Goal: Information Seeking & Learning: Learn about a topic

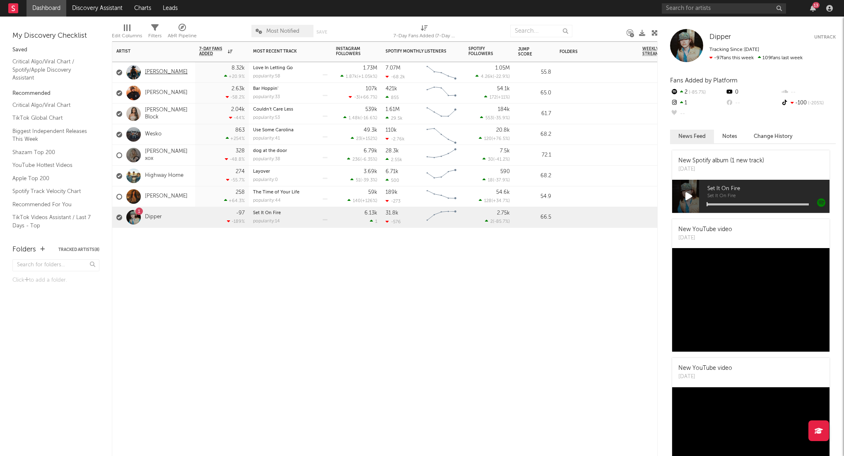
click at [167, 71] on link "[PERSON_NAME]" at bounding box center [166, 72] width 43 height 7
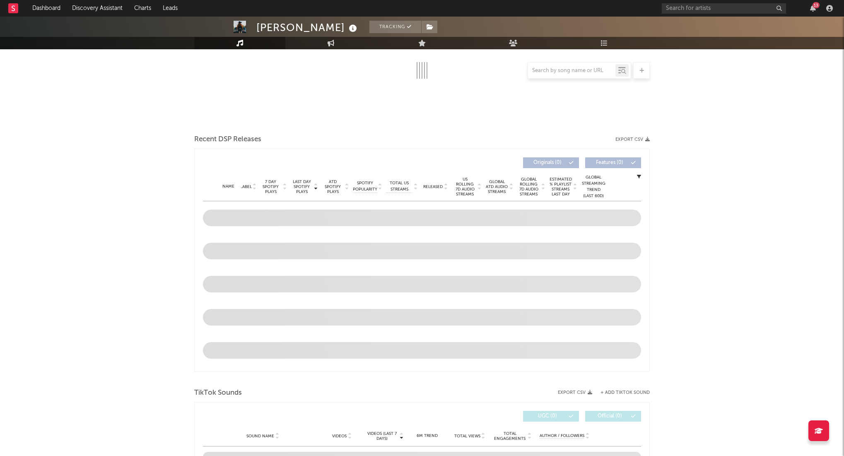
select select "6m"
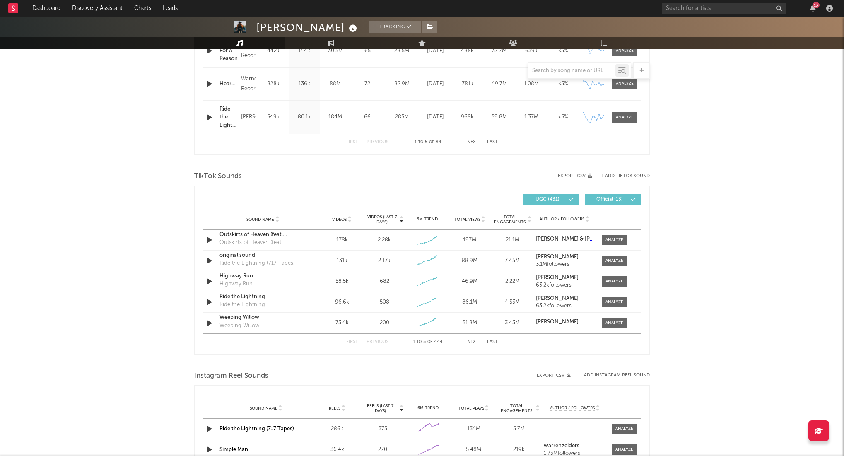
scroll to position [477, 0]
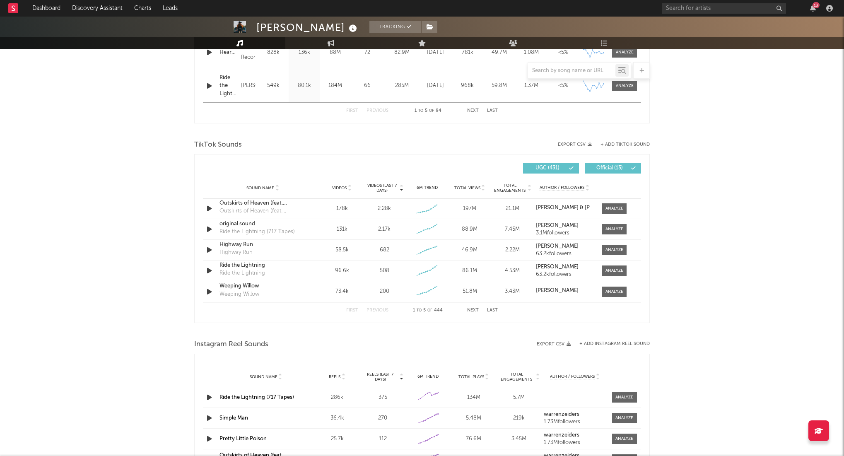
click at [492, 310] on button "Last" at bounding box center [492, 310] width 11 height 5
click at [614, 270] on div at bounding box center [615, 271] width 18 height 6
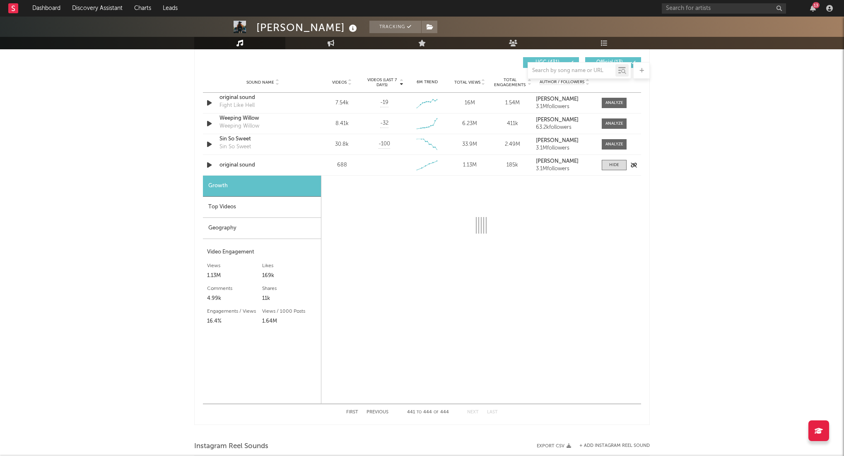
scroll to position [614, 0]
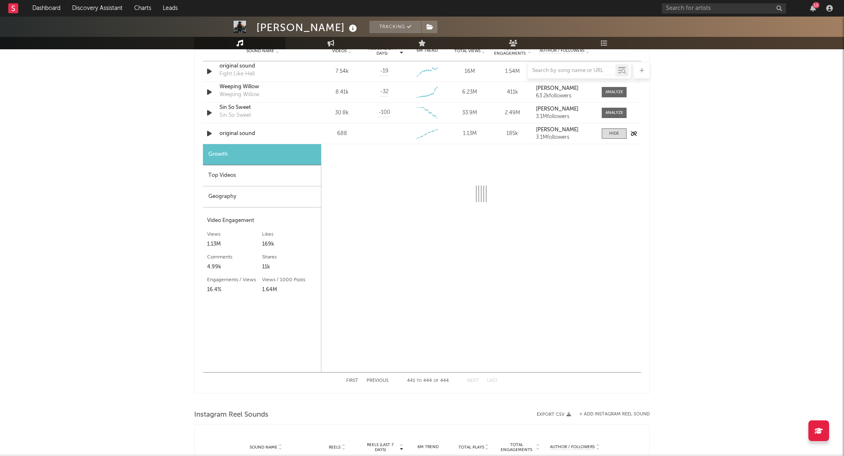
select select "1w"
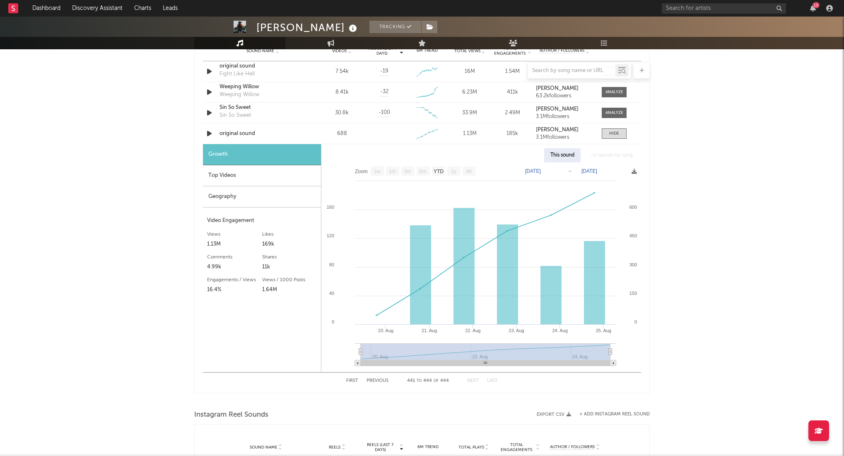
click at [347, 379] on button "First" at bounding box center [352, 381] width 12 height 5
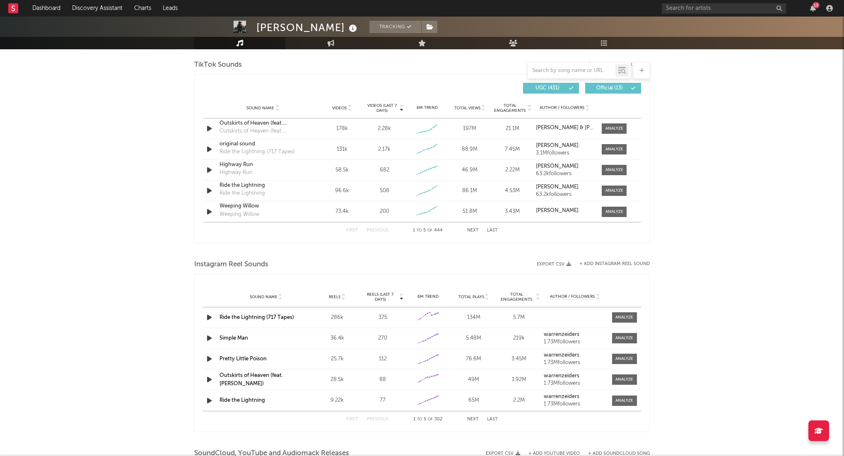
scroll to position [494, 0]
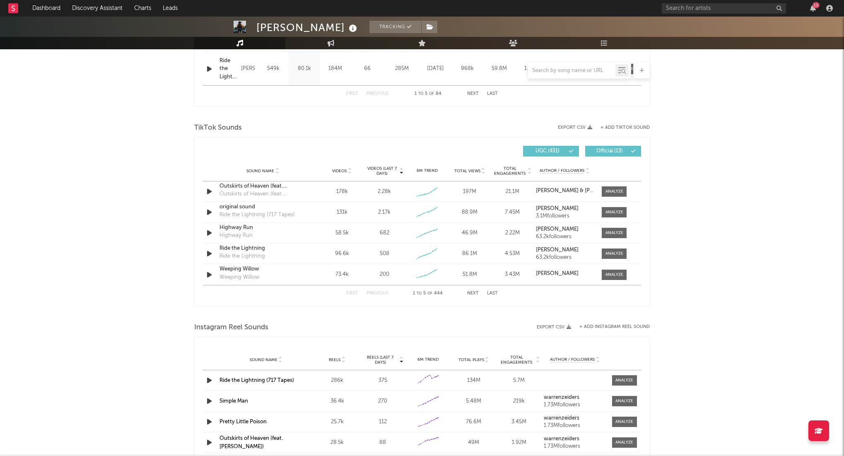
click at [385, 172] on span "Videos (last 7 days)" at bounding box center [382, 171] width 34 height 10
select select "1w"
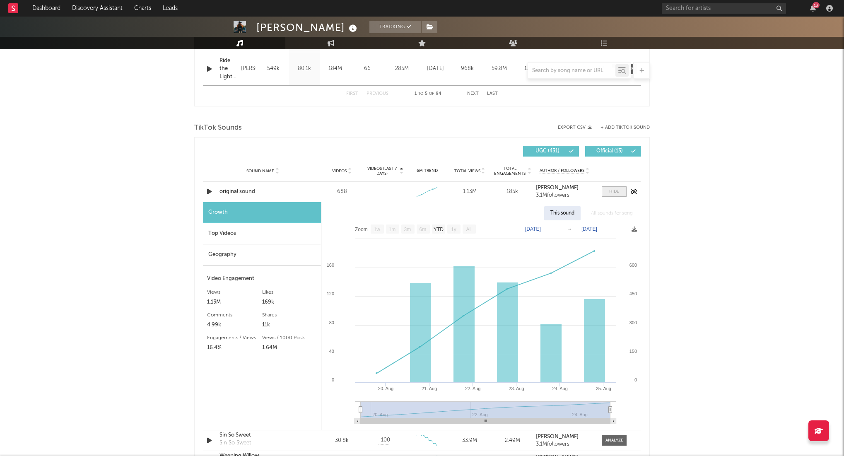
click at [614, 193] on div at bounding box center [614, 191] width 10 height 6
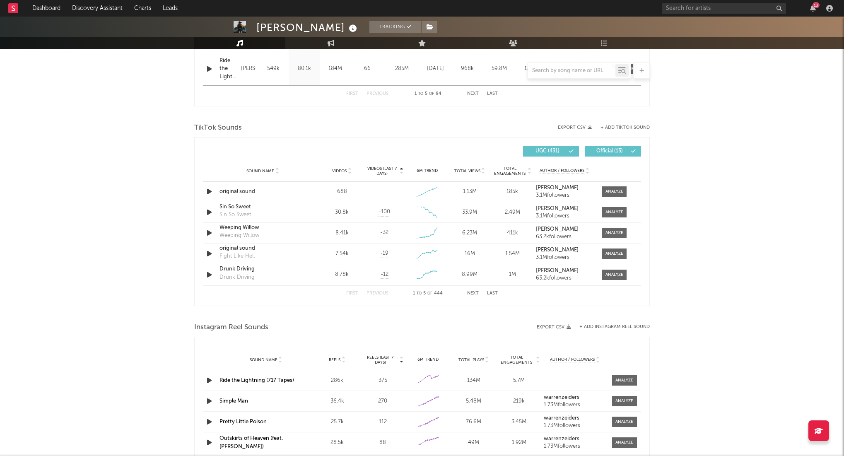
click at [383, 167] on span "Videos (last 7 days)" at bounding box center [382, 171] width 34 height 10
click at [341, 173] on span "Videos" at bounding box center [339, 171] width 14 height 5
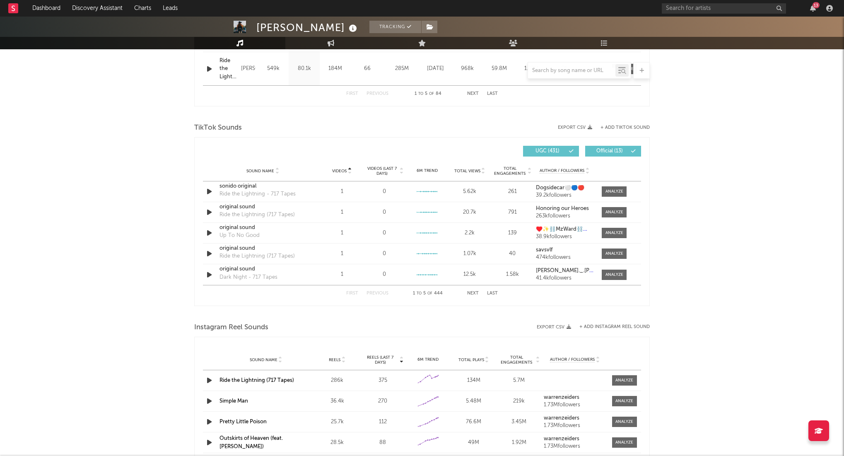
click at [341, 173] on span "Videos" at bounding box center [339, 171] width 14 height 5
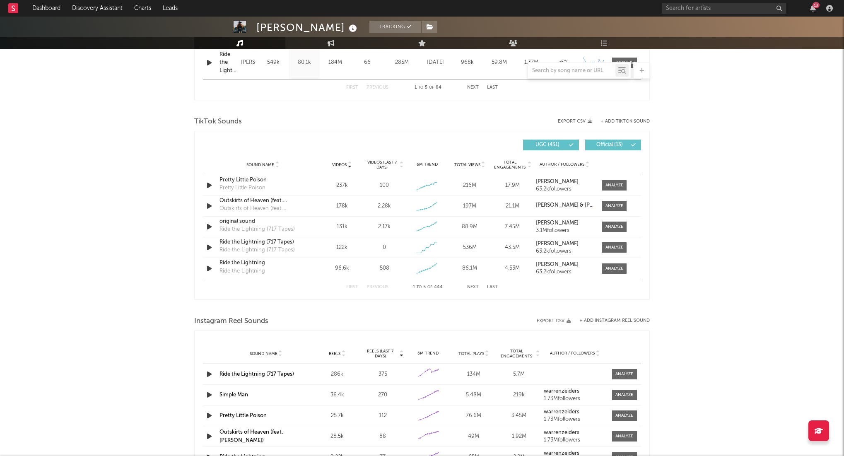
click at [474, 287] on button "Next" at bounding box center [473, 287] width 12 height 5
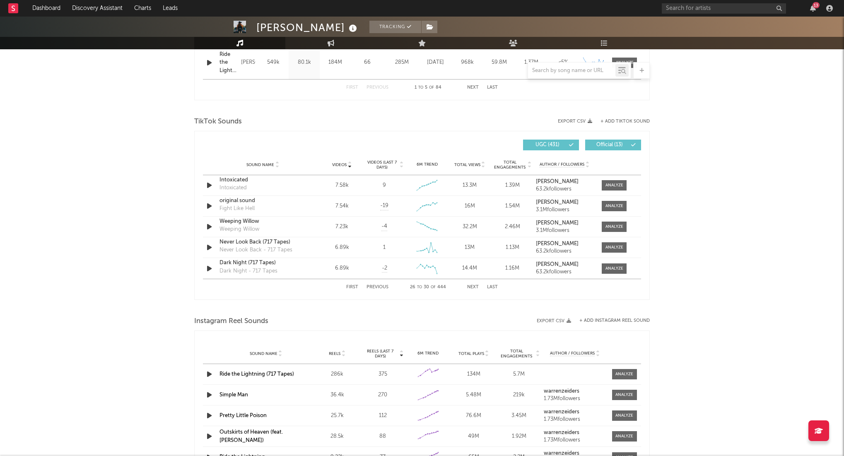
click at [474, 287] on button "Next" at bounding box center [473, 287] width 12 height 5
click at [623, 205] on div at bounding box center [615, 206] width 18 height 6
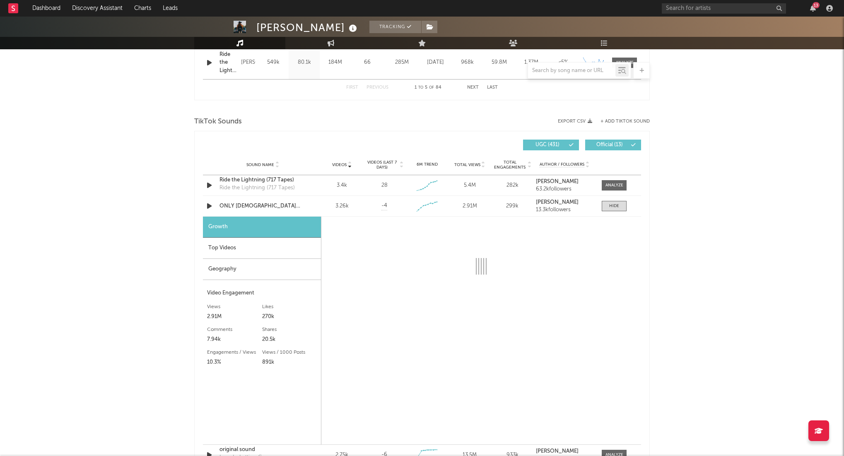
select select "1w"
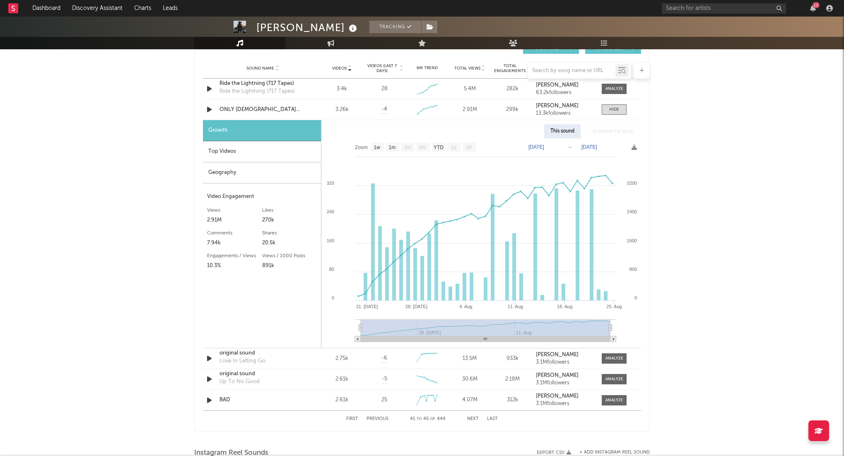
scroll to position [501, 0]
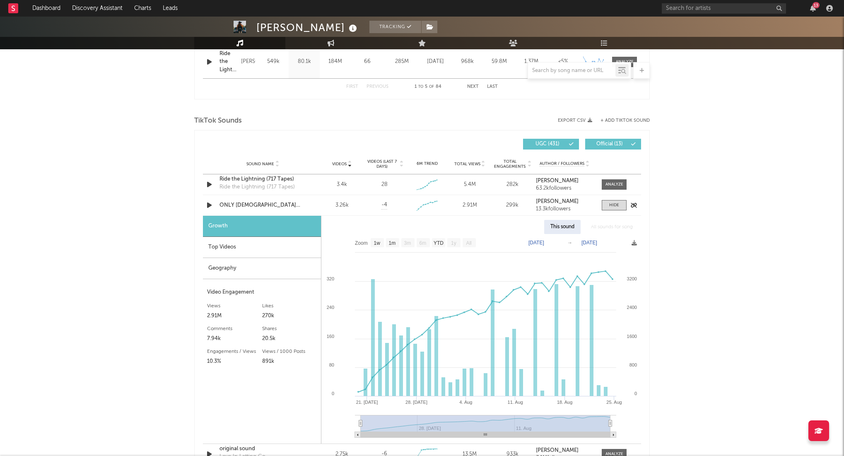
click at [304, 202] on div "ONLY [DEMOGRAPHIC_DATA] [PERSON_NAME]" at bounding box center [263, 205] width 87 height 8
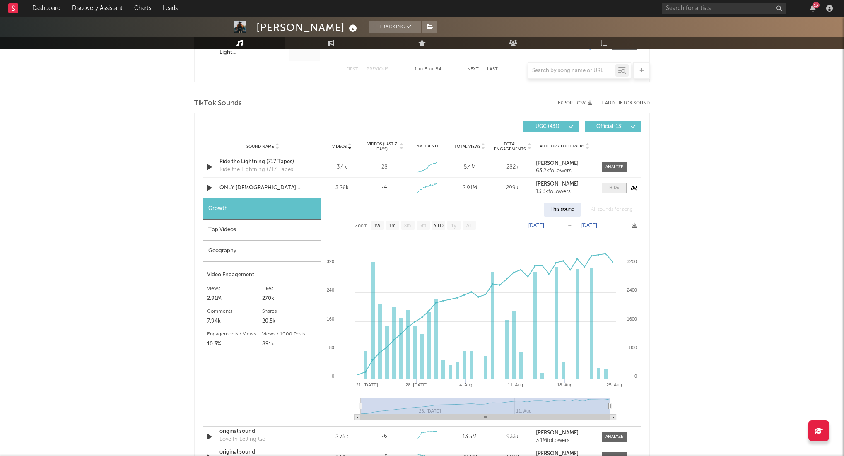
click at [617, 187] on div at bounding box center [614, 188] width 10 height 6
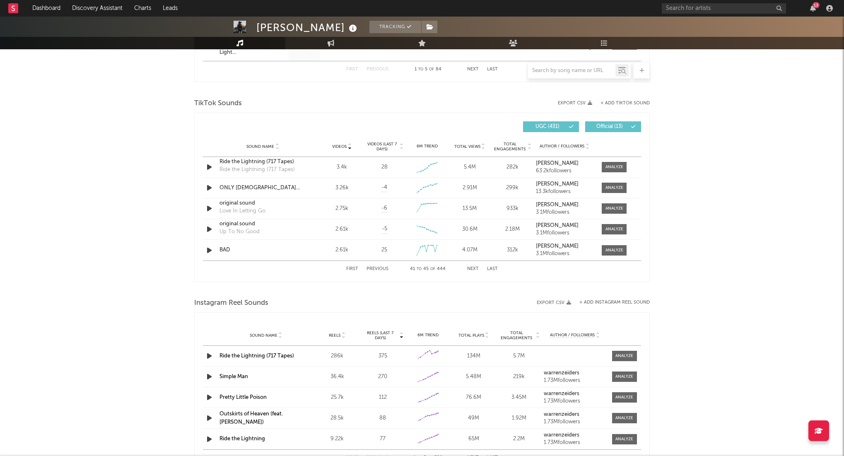
click at [348, 269] on button "First" at bounding box center [352, 269] width 12 height 5
click at [344, 146] on span "Videos" at bounding box center [339, 146] width 14 height 5
click at [341, 145] on span "Videos" at bounding box center [339, 146] width 14 height 5
click at [495, 269] on button "Last" at bounding box center [492, 269] width 11 height 5
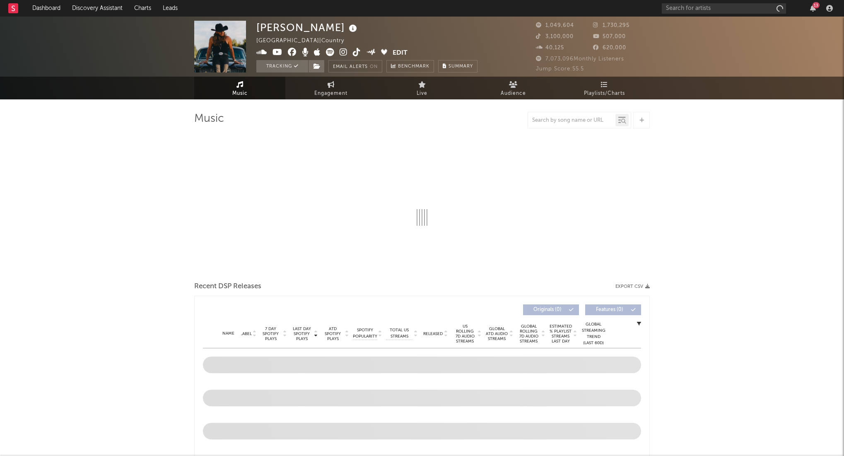
select select "6m"
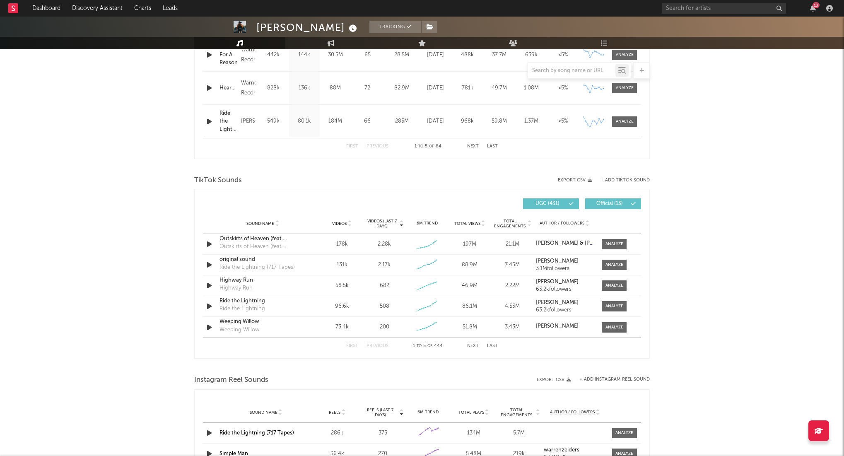
scroll to position [527, 0]
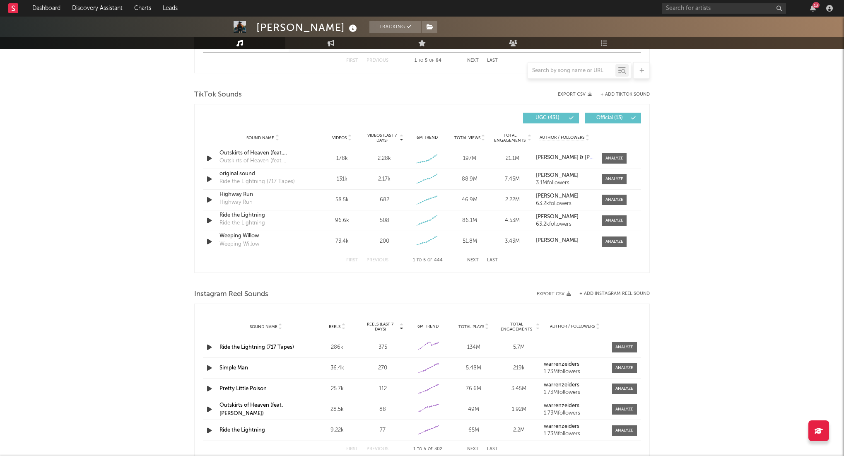
click at [495, 260] on button "Last" at bounding box center [492, 260] width 11 height 5
click at [615, 222] on div at bounding box center [615, 221] width 18 height 6
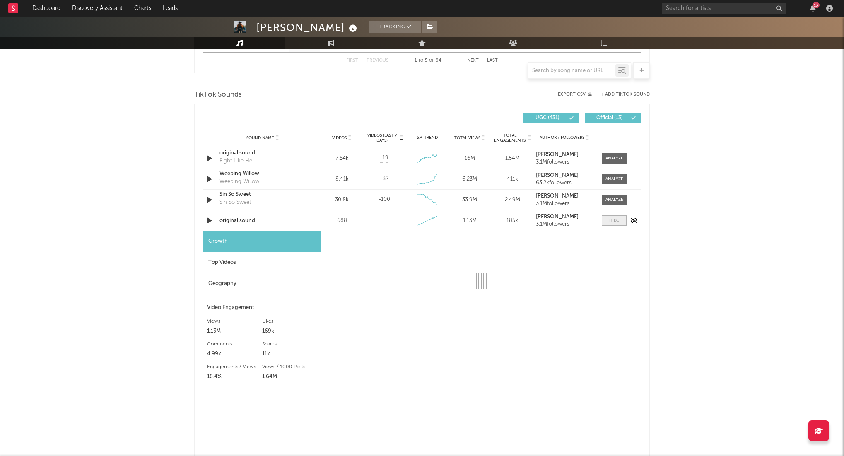
select select "1w"
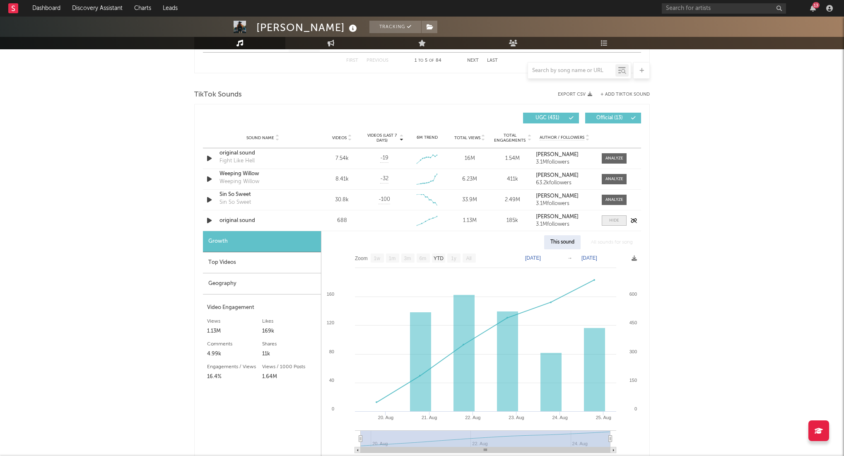
click at [615, 222] on div at bounding box center [614, 220] width 10 height 6
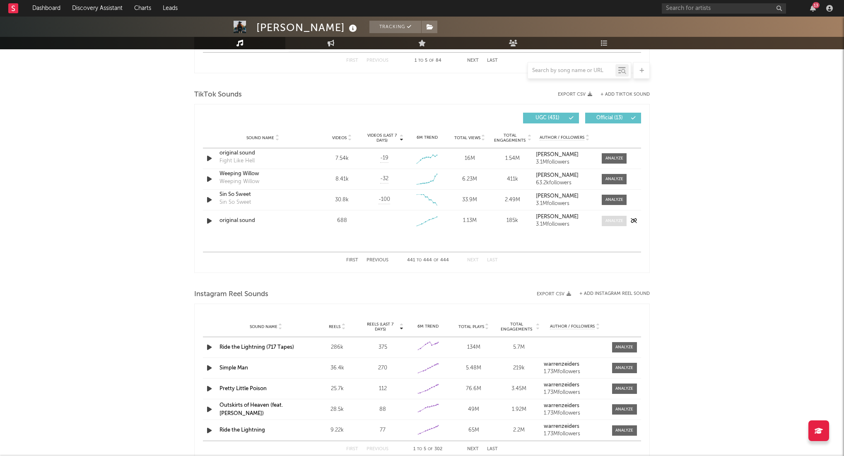
click at [615, 222] on div at bounding box center [615, 221] width 18 height 6
select select "1w"
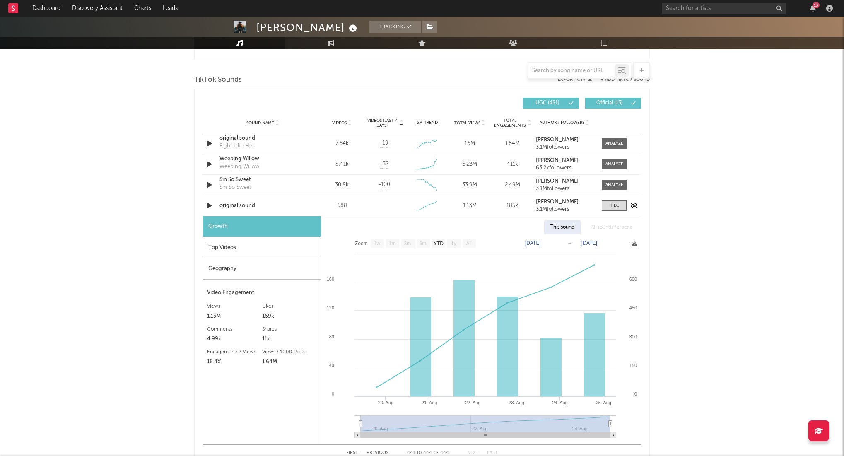
scroll to position [550, 0]
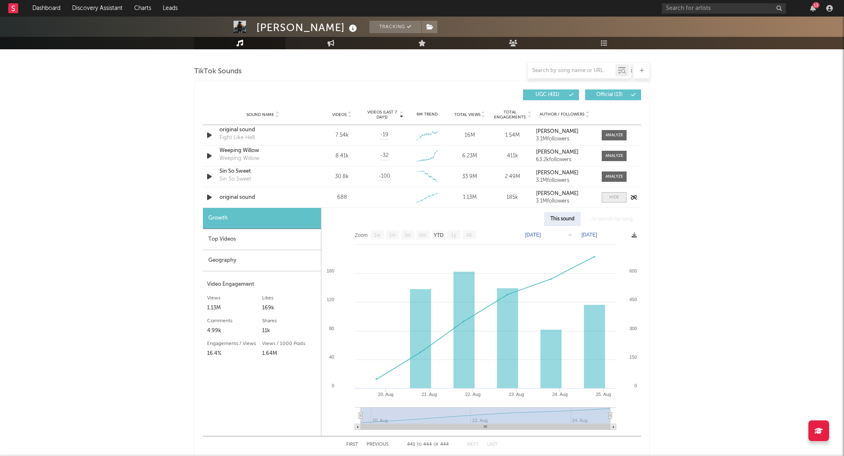
click at [618, 194] on span at bounding box center [614, 197] width 25 height 10
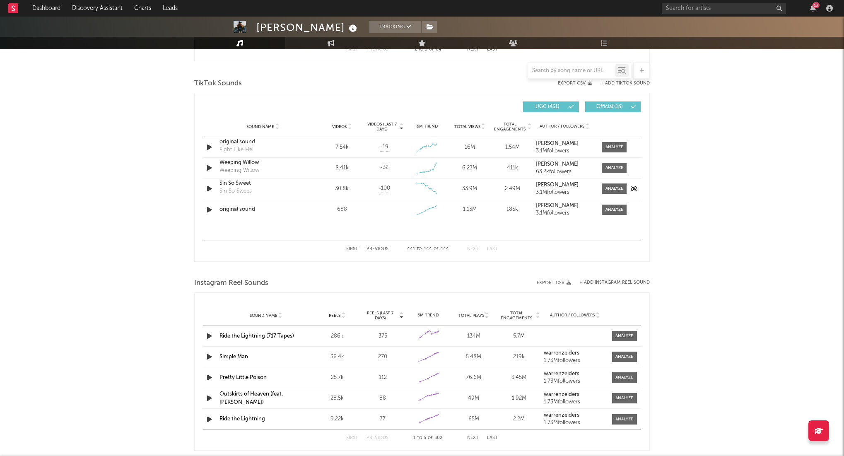
scroll to position [537, 0]
click at [350, 250] on button "First" at bounding box center [352, 250] width 12 height 5
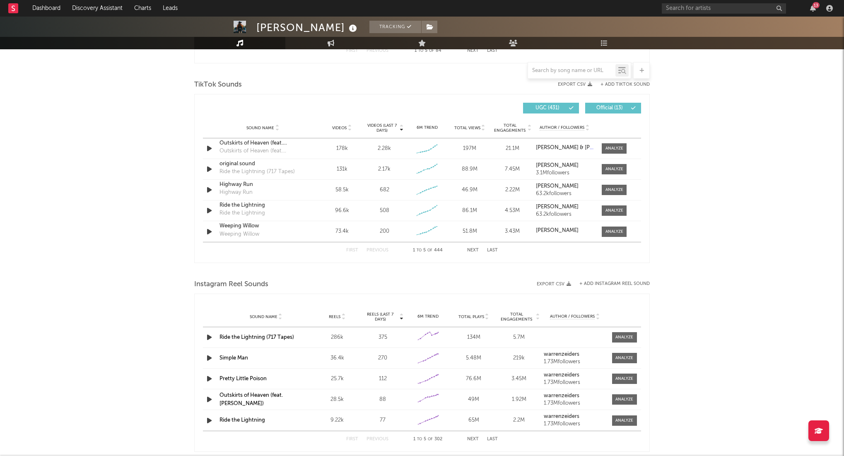
click at [472, 248] on button "Next" at bounding box center [473, 250] width 12 height 5
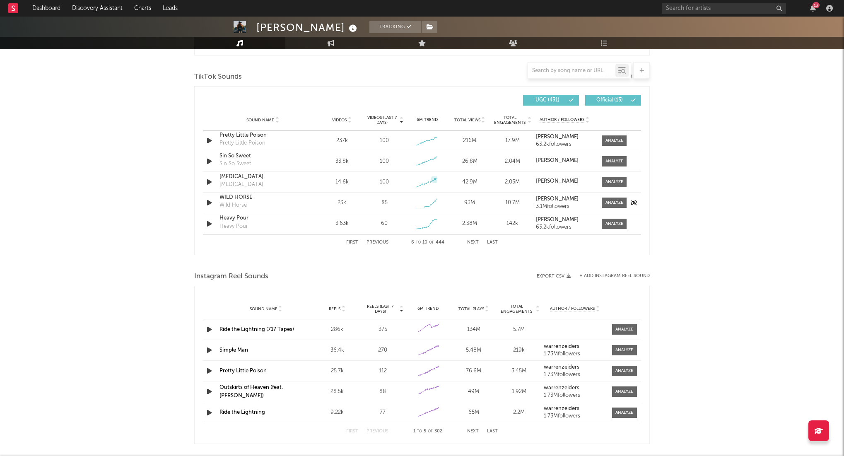
scroll to position [545, 0]
click at [476, 242] on button "Next" at bounding box center [473, 242] width 12 height 5
click at [356, 242] on button "First" at bounding box center [352, 242] width 12 height 5
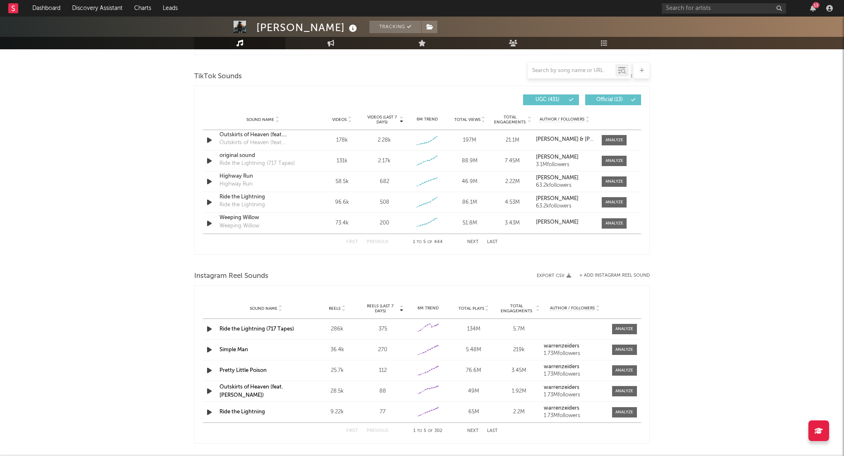
click at [346, 120] on span "Videos" at bounding box center [339, 119] width 14 height 5
click at [472, 240] on button "Next" at bounding box center [473, 242] width 12 height 5
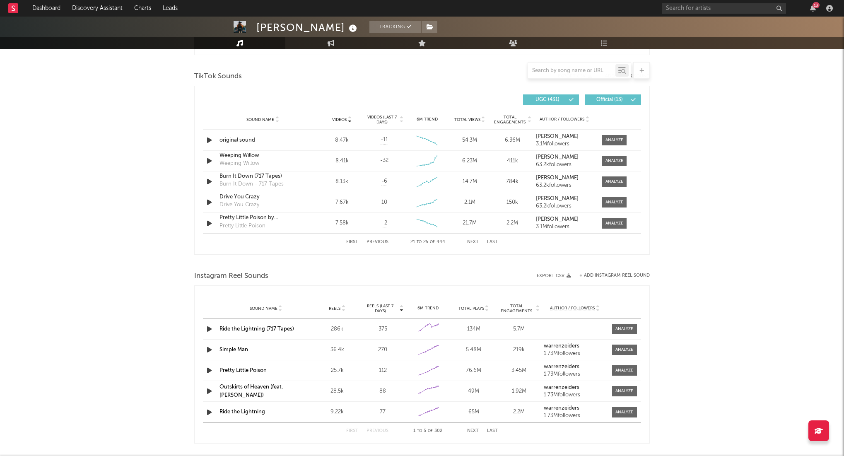
click at [472, 240] on button "Next" at bounding box center [473, 242] width 12 height 5
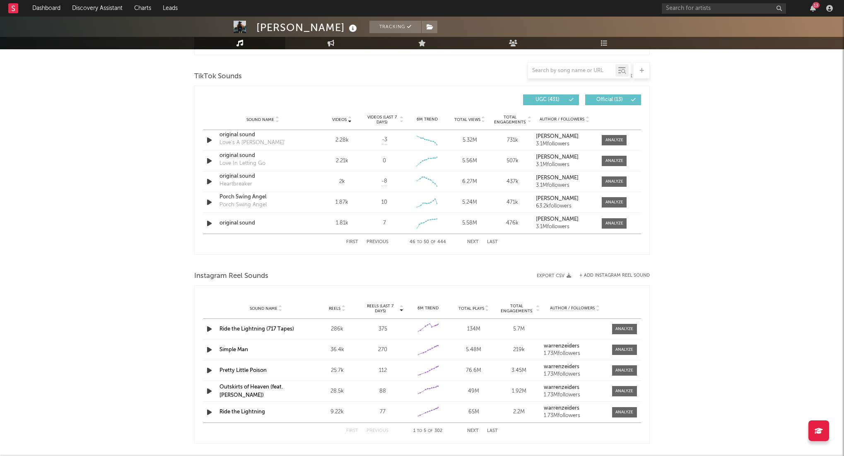
click at [383, 240] on button "Previous" at bounding box center [378, 242] width 22 height 5
click at [612, 164] on div at bounding box center [615, 161] width 18 height 6
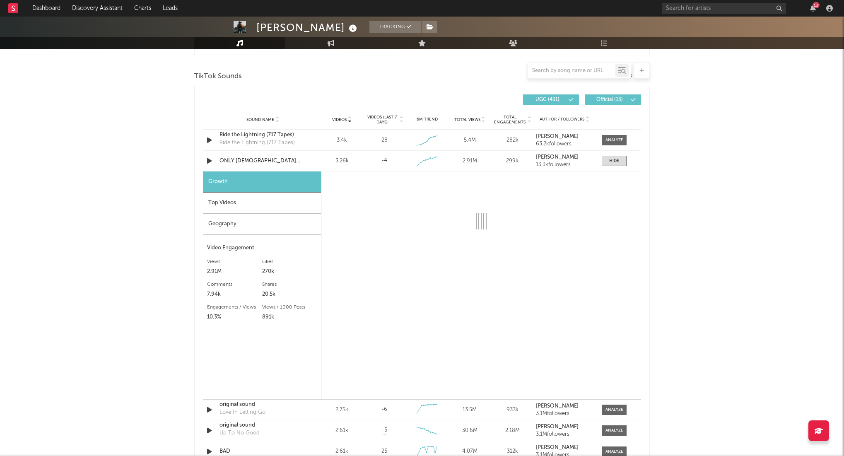
select select "1w"
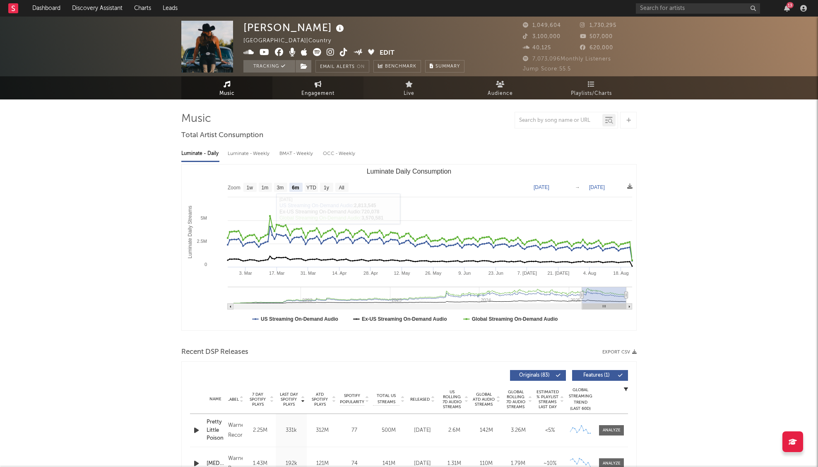
scroll to position [0, 0]
click at [53, 11] on link "Dashboard" at bounding box center [47, 8] width 40 height 17
